Goal: Navigation & Orientation: Go to known website

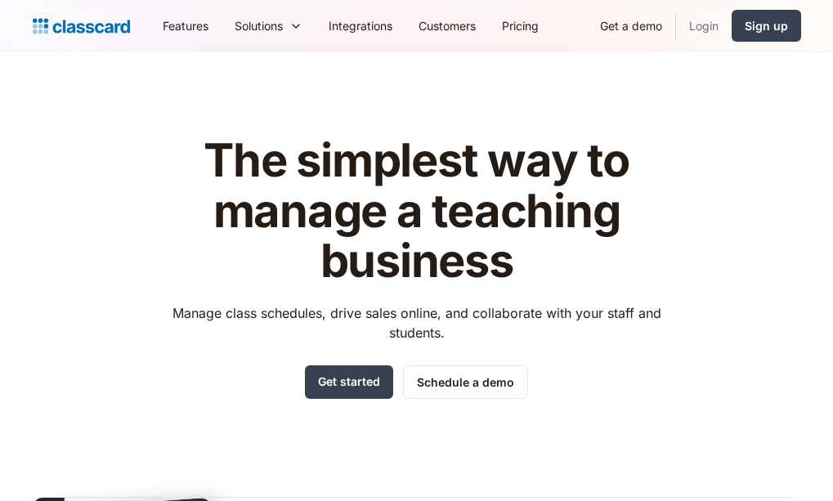
click at [698, 22] on link "Login" at bounding box center [704, 25] width 56 height 37
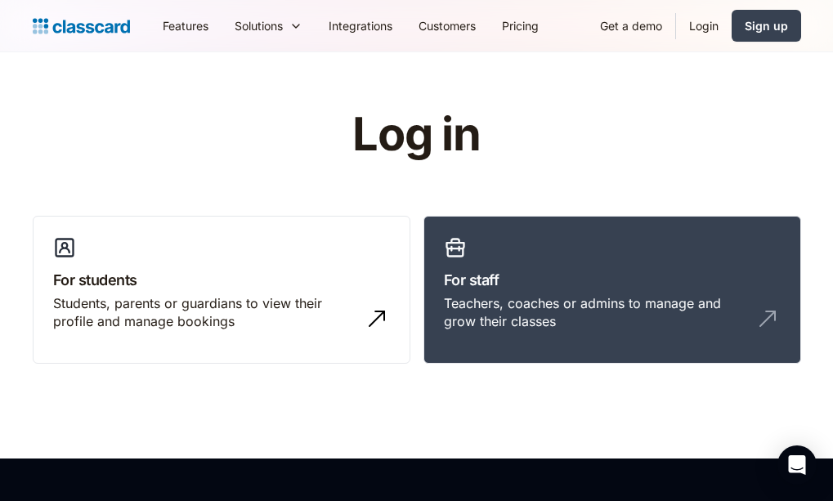
click at [704, 29] on link "Login" at bounding box center [704, 25] width 56 height 37
click at [709, 29] on link "Login" at bounding box center [704, 25] width 56 height 37
click at [705, 25] on link "Login" at bounding box center [704, 25] width 56 height 37
click at [706, 20] on link "Login" at bounding box center [704, 25] width 56 height 37
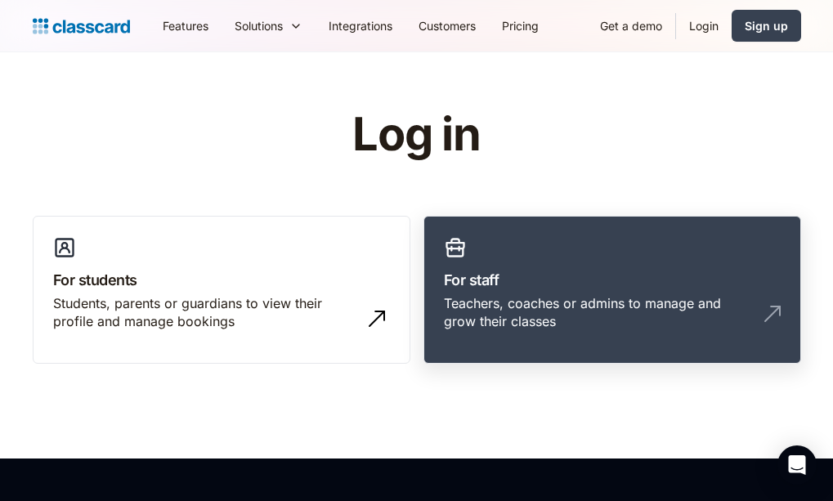
click at [592, 261] on link "For staff Teachers, coaches or admins to manage and grow their classes" at bounding box center [613, 290] width 378 height 149
